Goal: Information Seeking & Learning: Learn about a topic

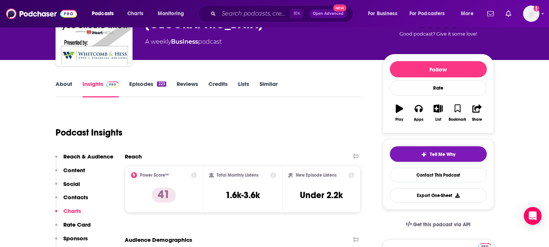
scroll to position [65, 0]
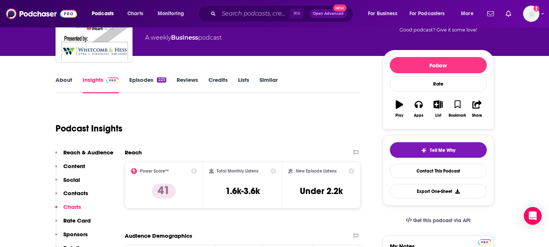
click at [146, 82] on link "Episodes 223" at bounding box center [147, 84] width 37 height 17
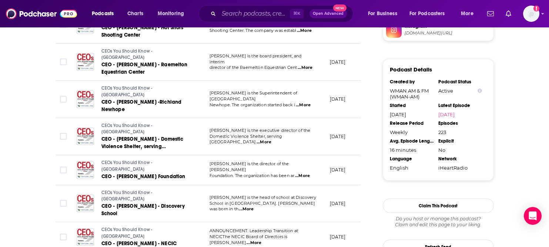
scroll to position [745, 0]
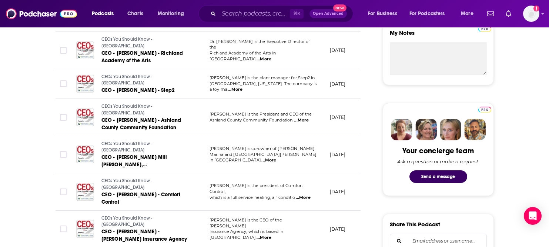
scroll to position [0, 0]
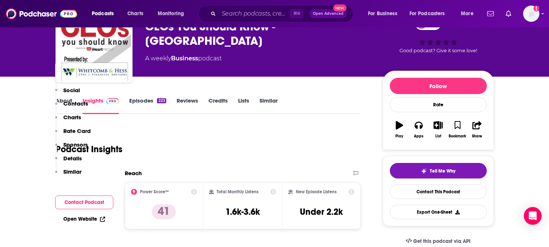
scroll to position [138, 0]
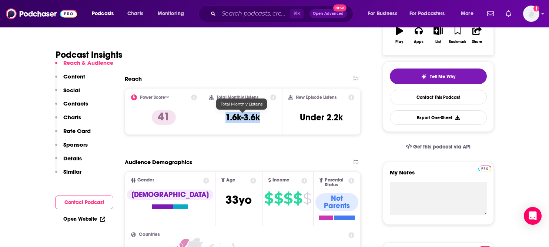
drag, startPoint x: 262, startPoint y: 117, endPoint x: 225, endPoint y: 116, distance: 37.4
click at [225, 116] on div "Total Monthly Listens 1.6k-3.6k" at bounding box center [242, 111] width 67 height 34
copy h3 "1.6k-3.6k"
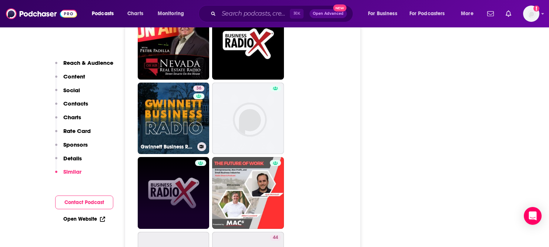
scroll to position [1445, 0]
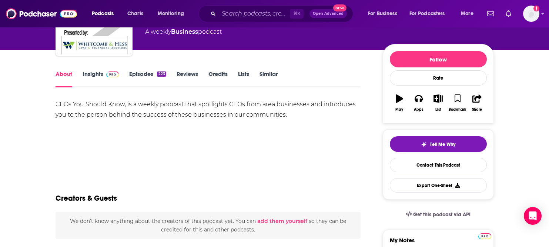
scroll to position [71, 0]
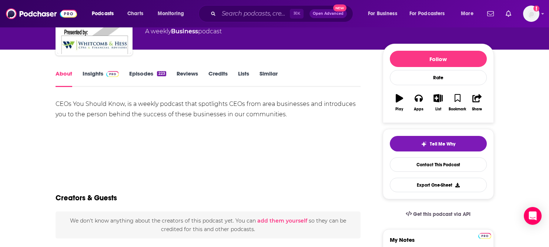
click at [147, 76] on link "Episodes 223" at bounding box center [147, 78] width 37 height 17
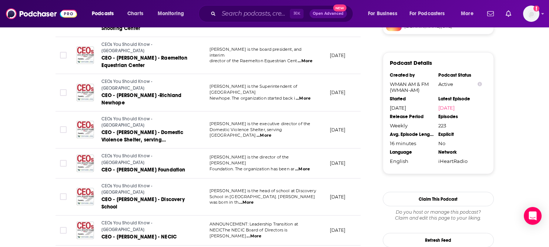
scroll to position [763, 0]
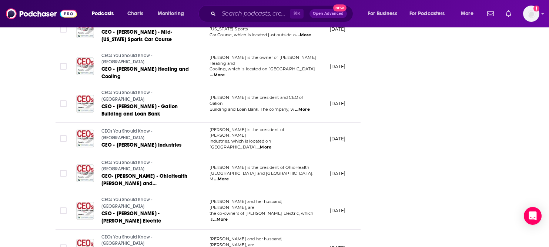
scroll to position [1499, 0]
